Goal: Task Accomplishment & Management: Use online tool/utility

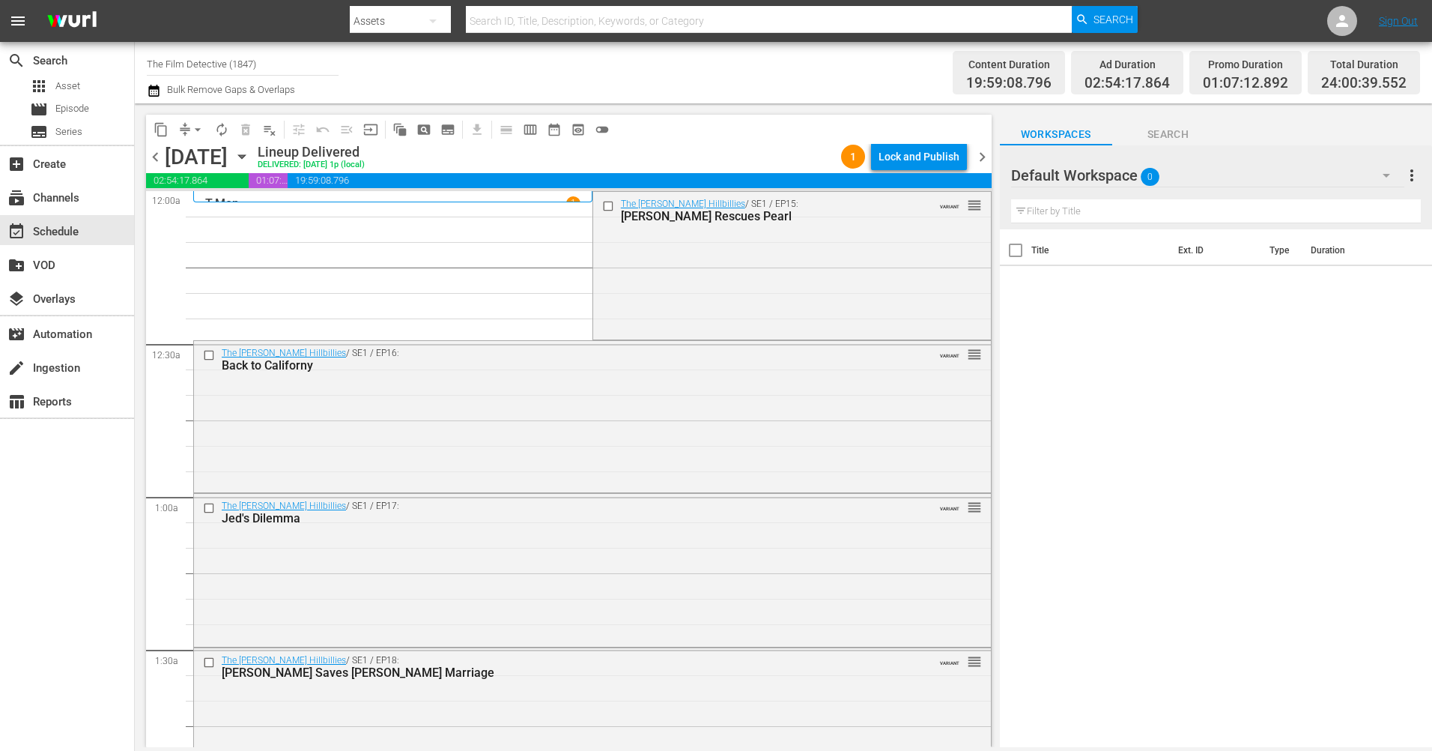
click at [245, 155] on icon "button" at bounding box center [241, 157] width 7 height 4
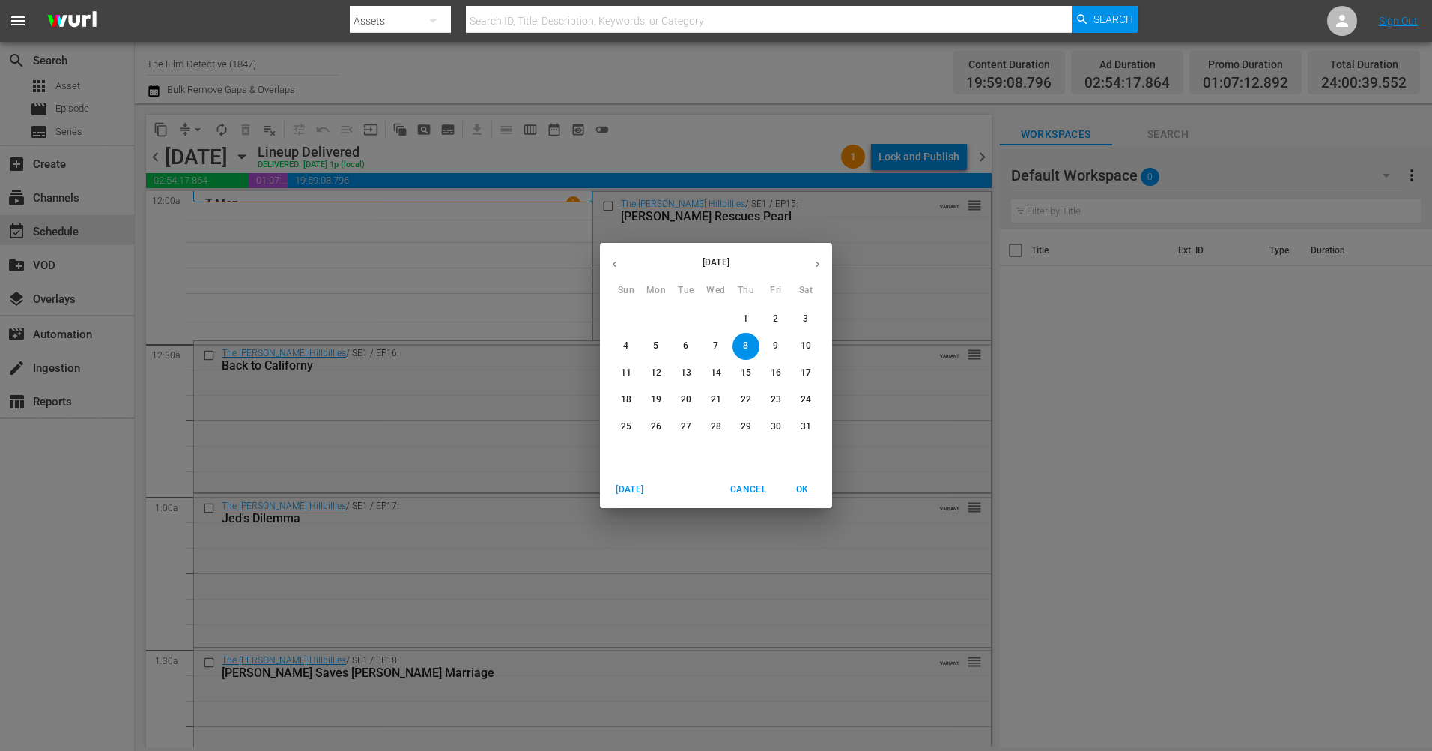
click at [814, 267] on icon "button" at bounding box center [817, 263] width 11 height 11
click at [628, 427] on p "28" at bounding box center [626, 426] width 10 height 13
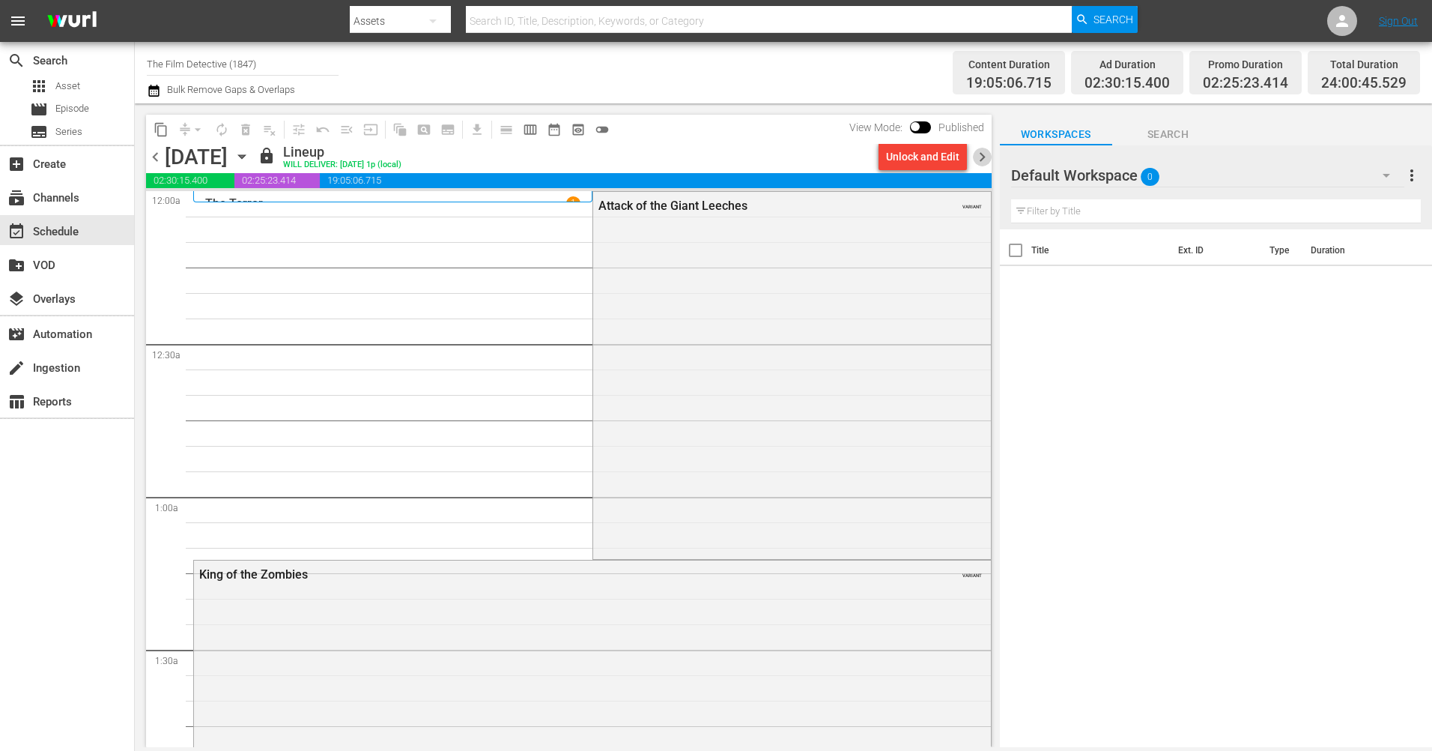
click at [982, 160] on span "chevron_right" at bounding box center [982, 157] width 19 height 19
